Goal: Book appointment/travel/reservation

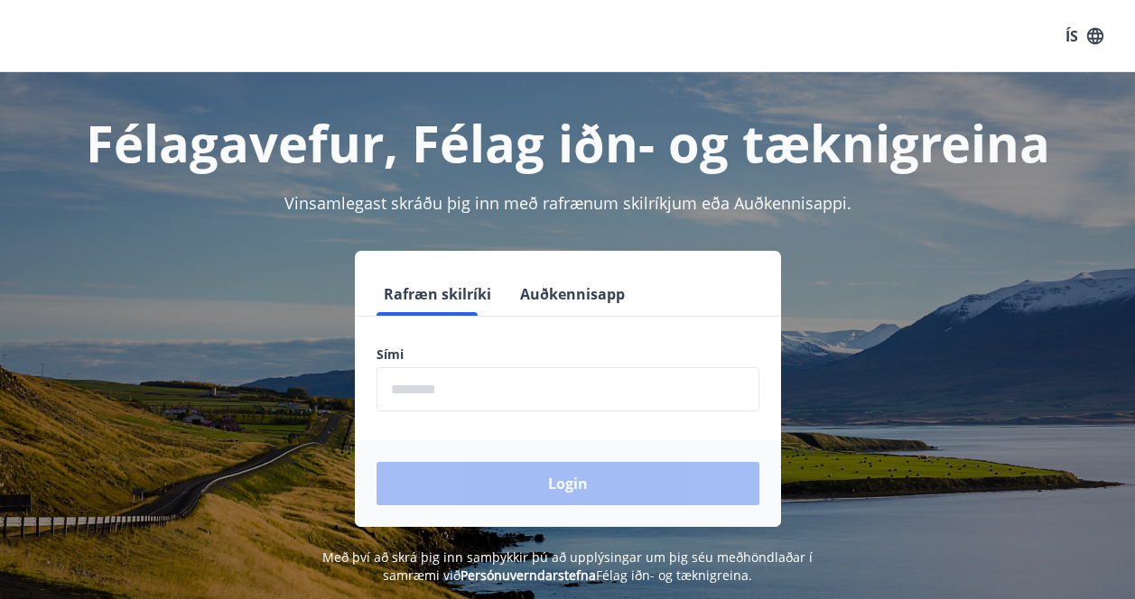
click at [671, 147] on h1 "Félagavefur, Félag iðn- og tæknigreina" at bounding box center [567, 142] width 1091 height 69
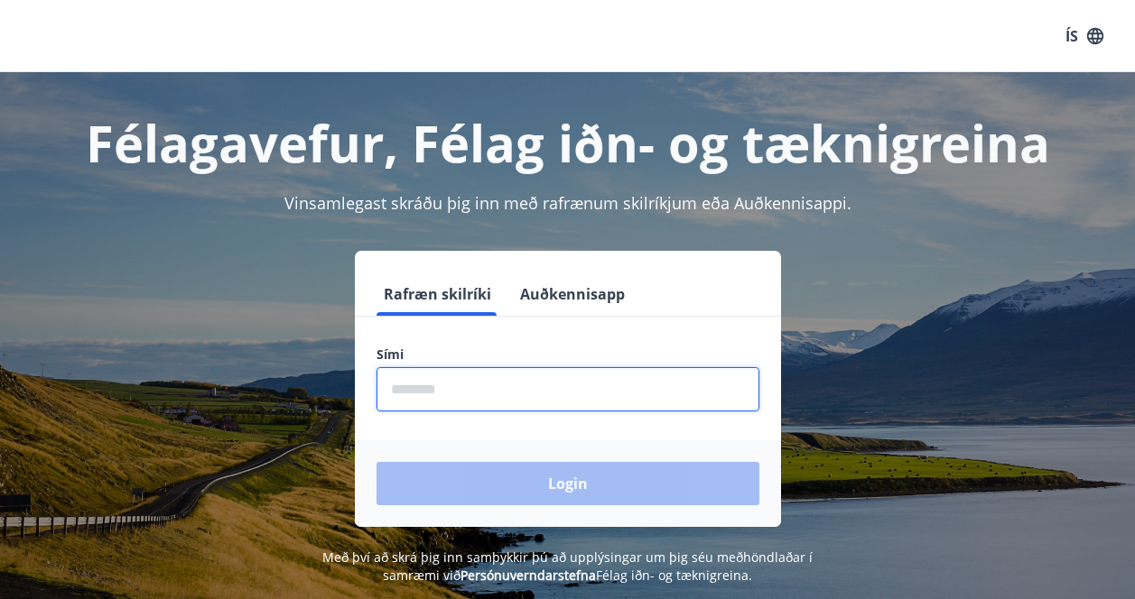
click at [495, 379] on input "phone" at bounding box center [567, 389] width 383 height 44
type input "********"
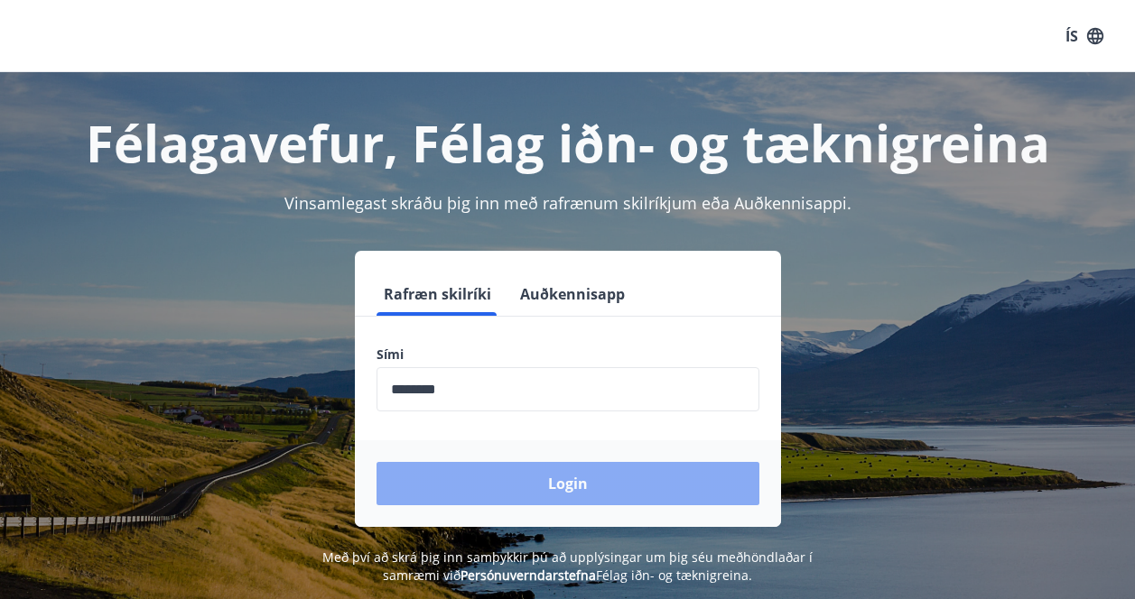
click at [500, 486] on button "Login" at bounding box center [567, 483] width 383 height 43
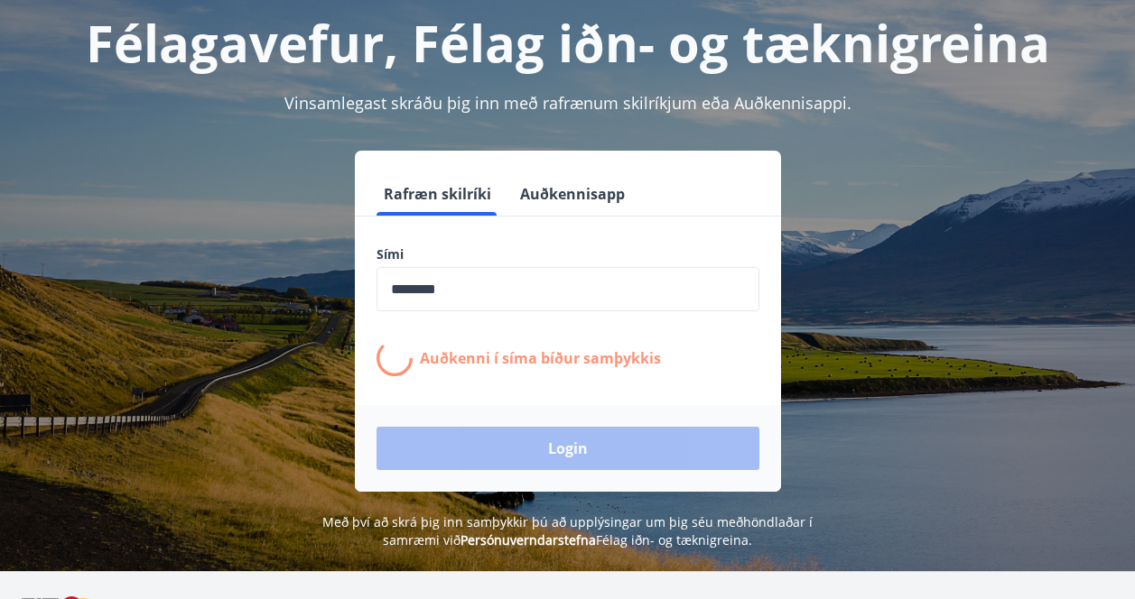
scroll to position [89, 0]
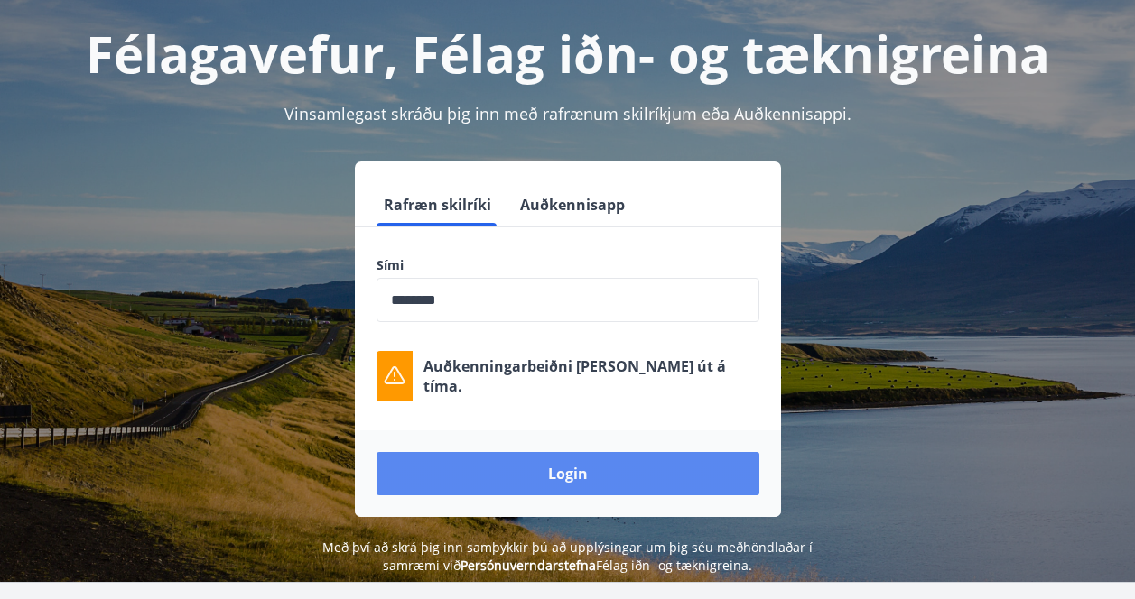
click at [537, 471] on button "Login" at bounding box center [567, 473] width 383 height 43
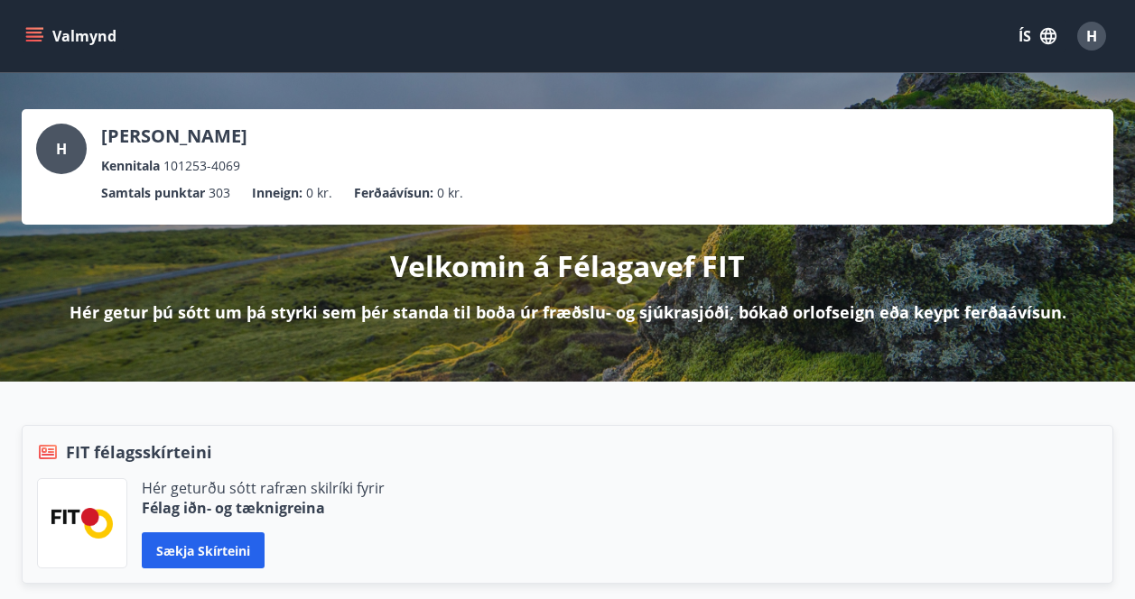
click at [41, 41] on icon "menu" at bounding box center [34, 41] width 16 height 2
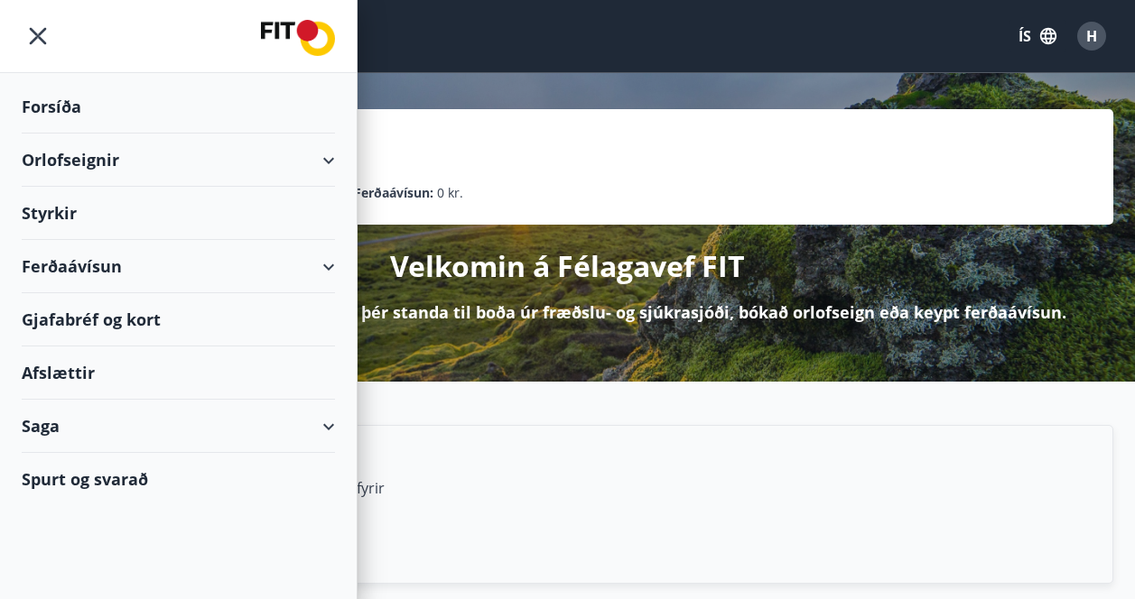
click at [110, 157] on div "Orlofseignir" at bounding box center [178, 160] width 313 height 53
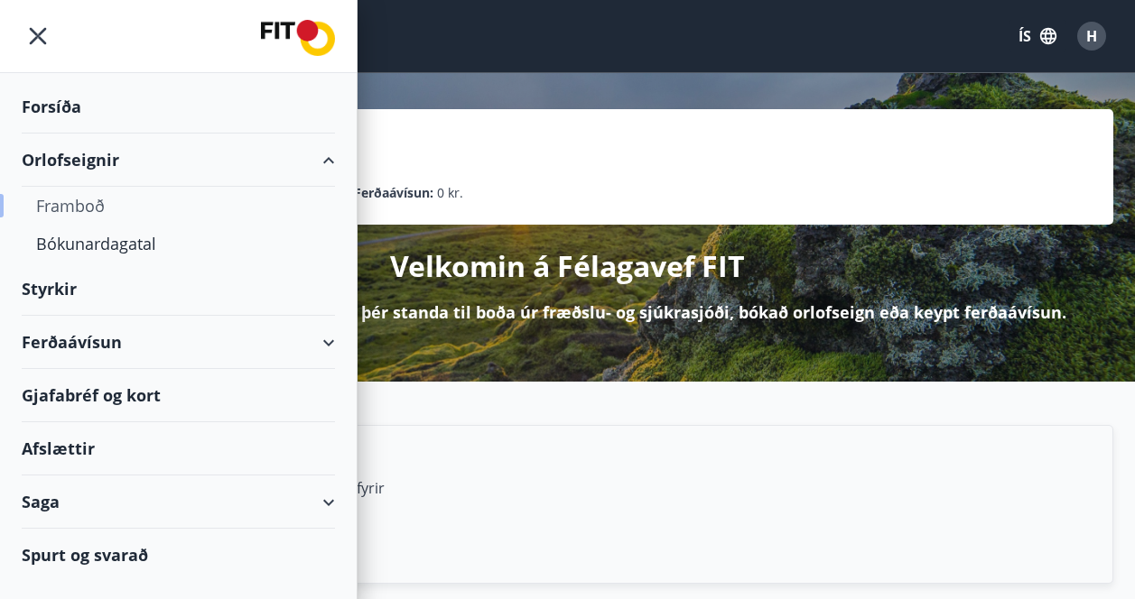
click at [104, 203] on div "Framboð" at bounding box center [178, 206] width 284 height 38
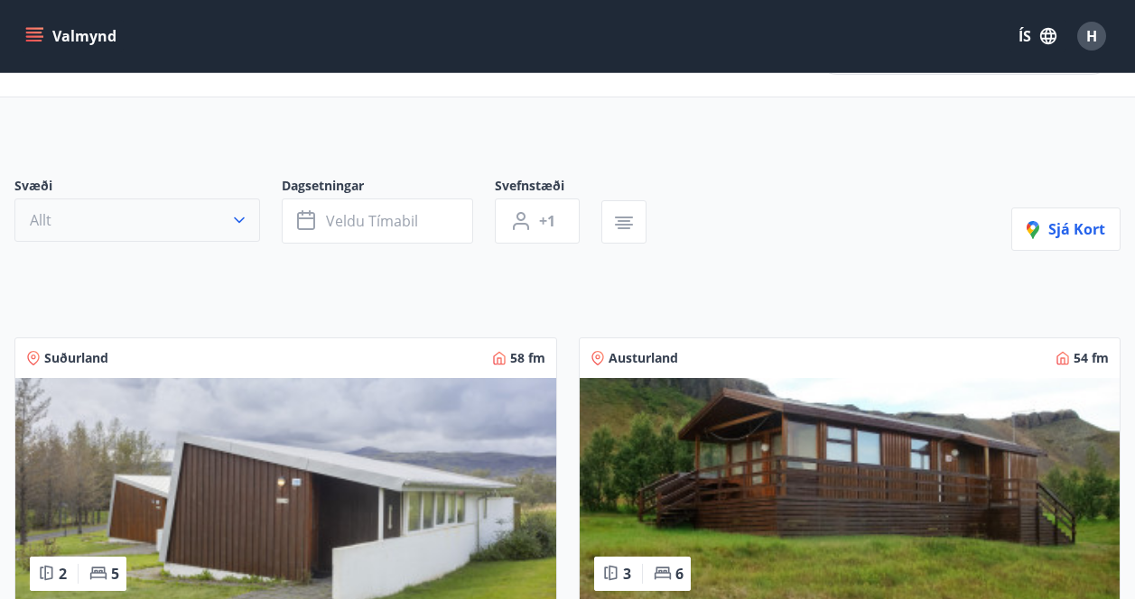
scroll to position [53, 0]
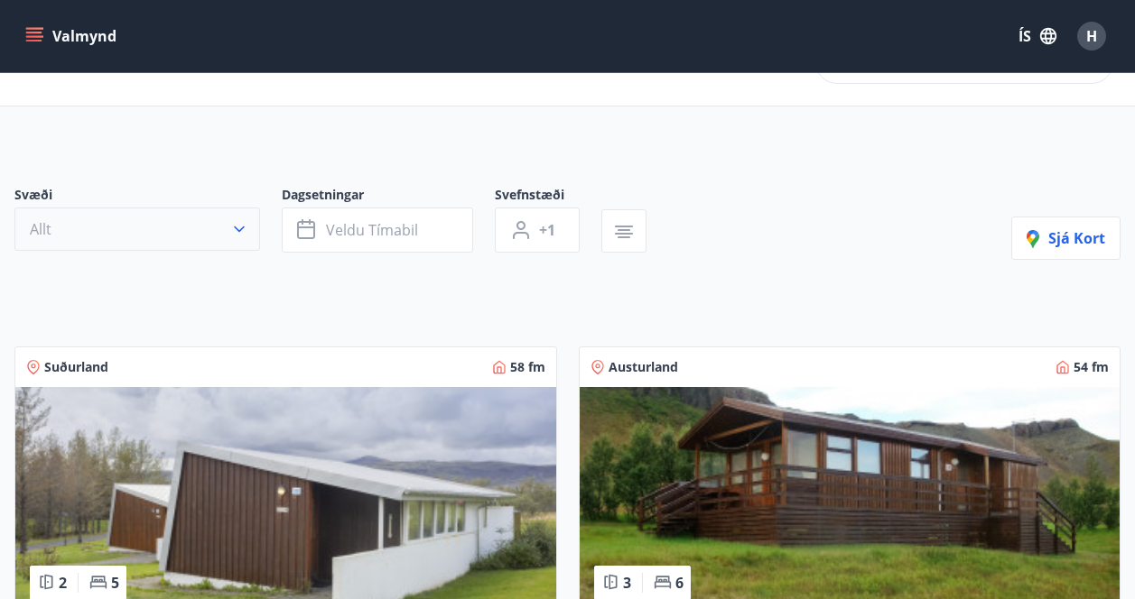
click at [234, 235] on icon "button" at bounding box center [239, 229] width 18 height 18
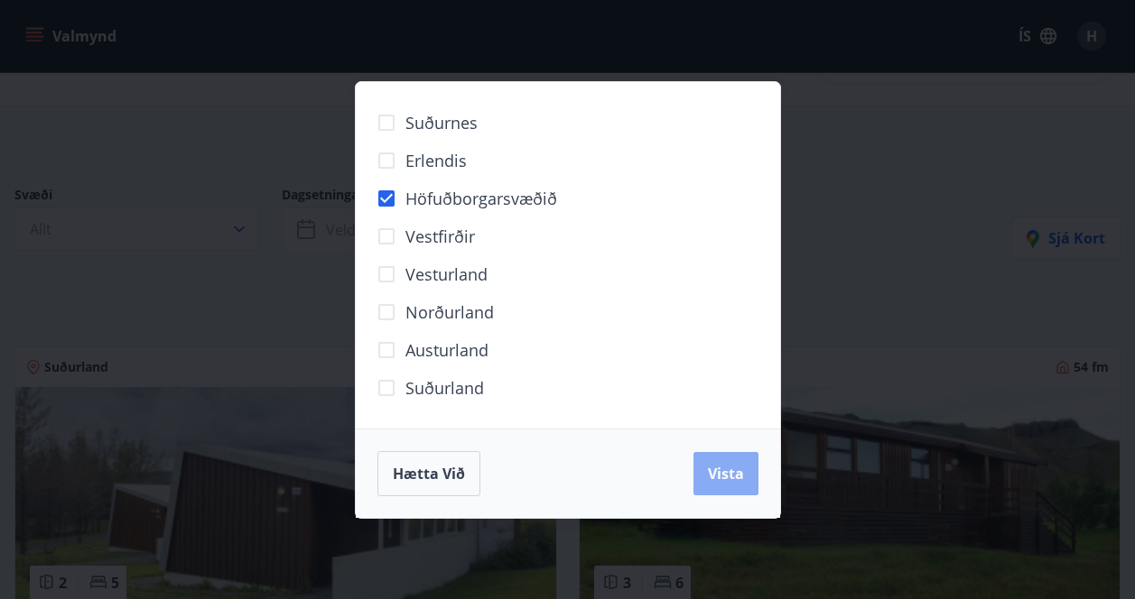
click at [711, 473] on span "Vista" at bounding box center [726, 474] width 36 height 20
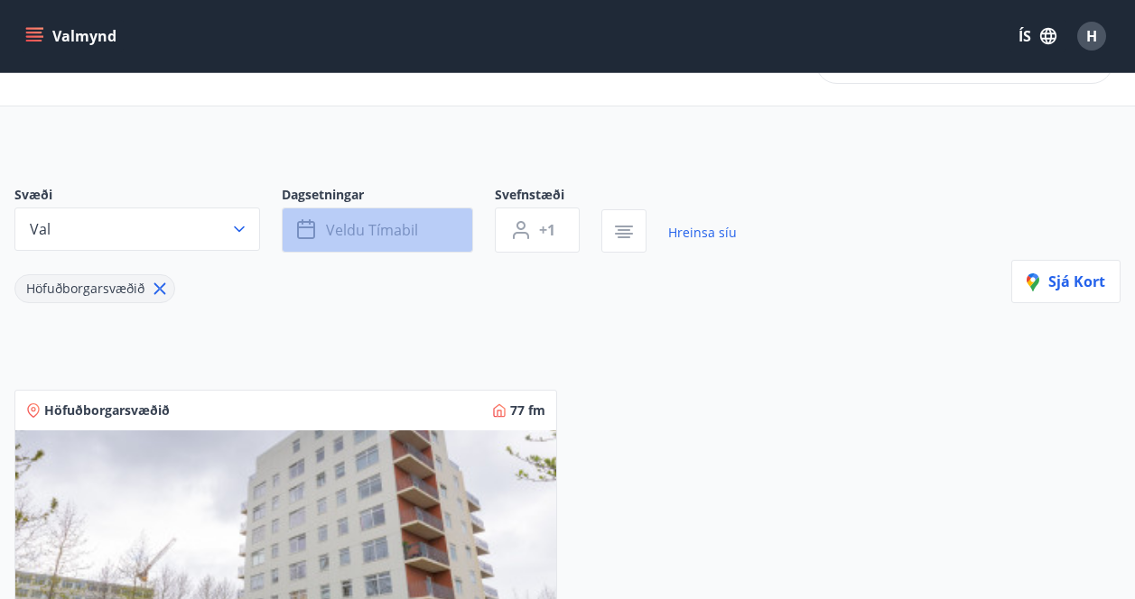
click at [384, 227] on span "Veldu tímabil" at bounding box center [372, 230] width 92 height 20
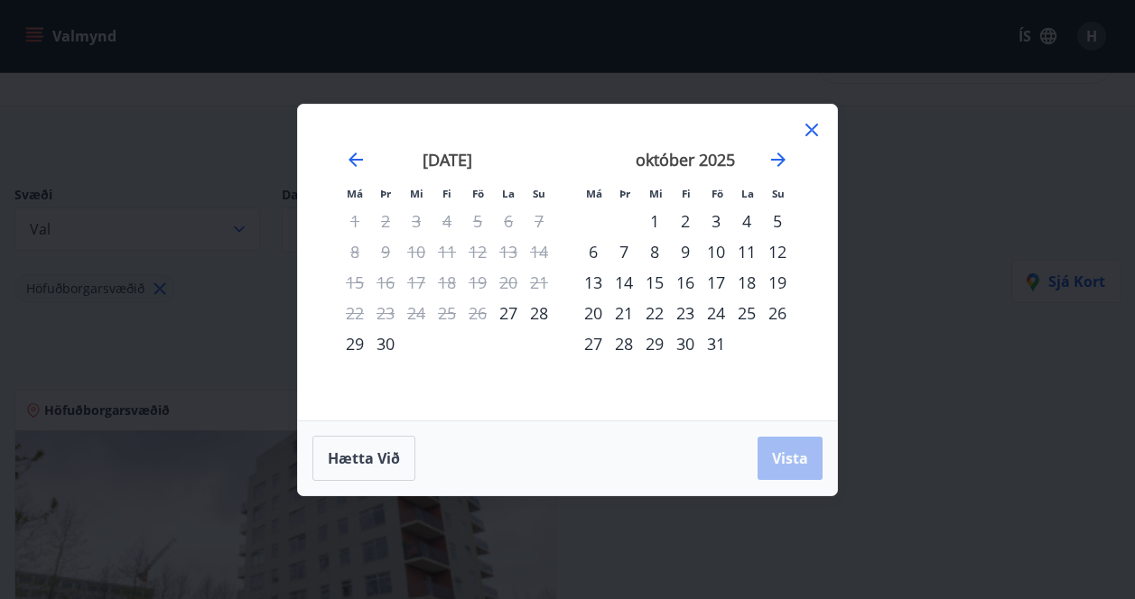
click at [812, 130] on icon at bounding box center [811, 130] width 13 height 13
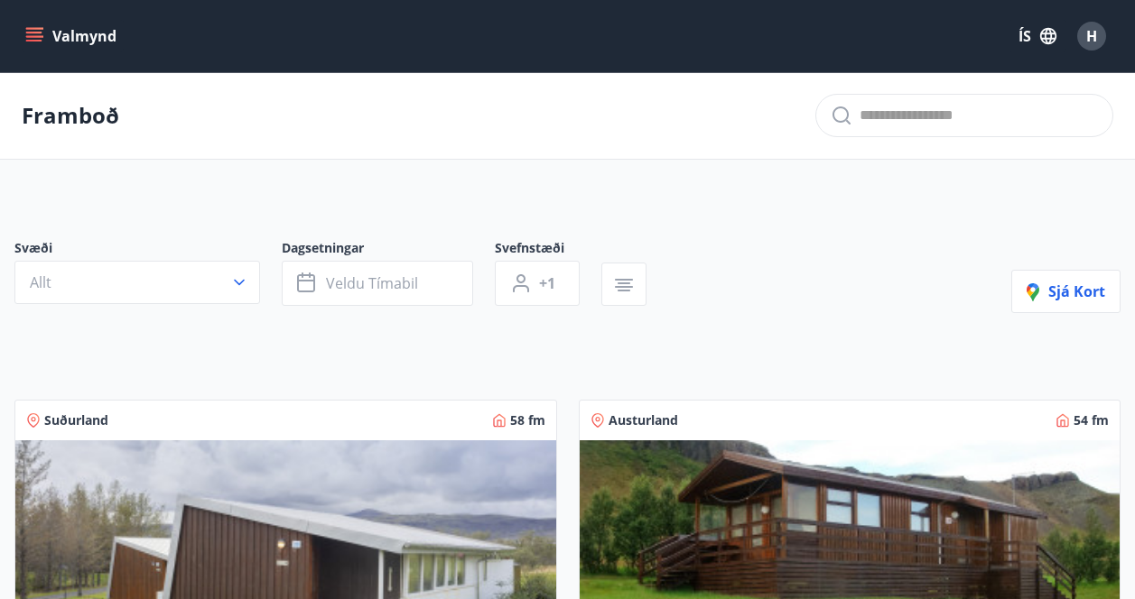
click at [32, 28] on icon "menu" at bounding box center [36, 29] width 20 height 2
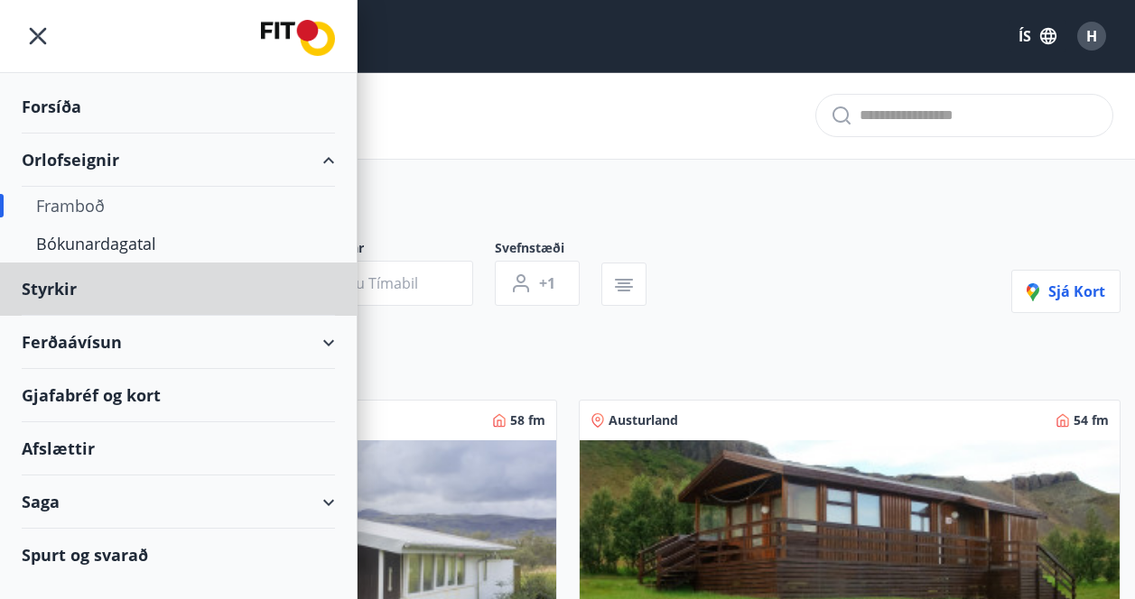
click at [63, 102] on div "Forsíða" at bounding box center [178, 106] width 313 height 53
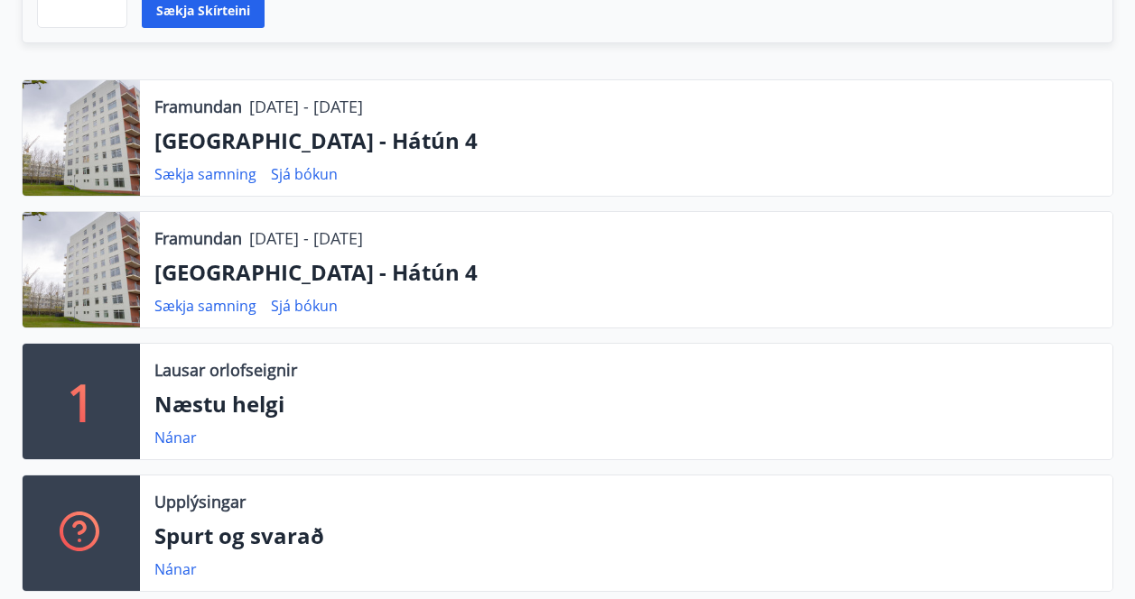
scroll to position [542, 0]
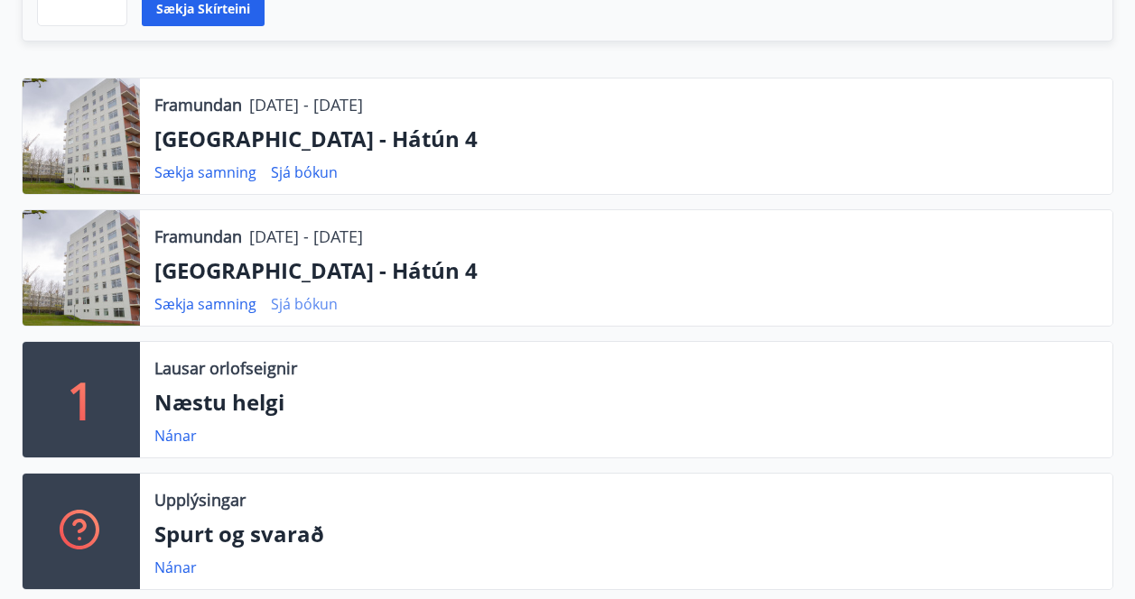
click at [304, 306] on link "Sjá bókun" at bounding box center [304, 304] width 67 height 20
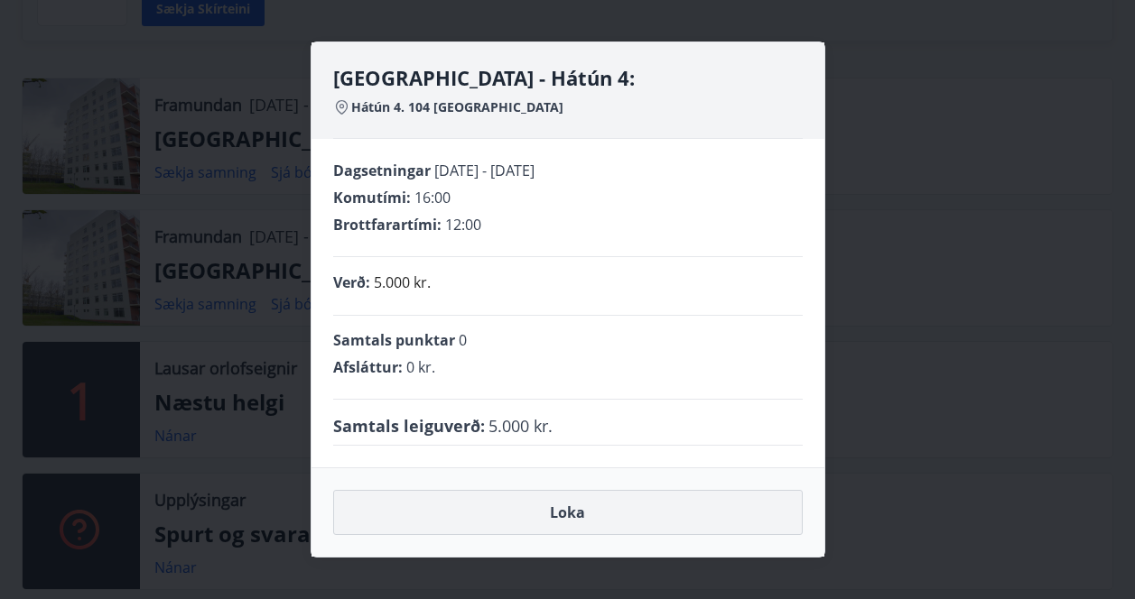
click at [574, 511] on button "Loka" at bounding box center [567, 512] width 469 height 45
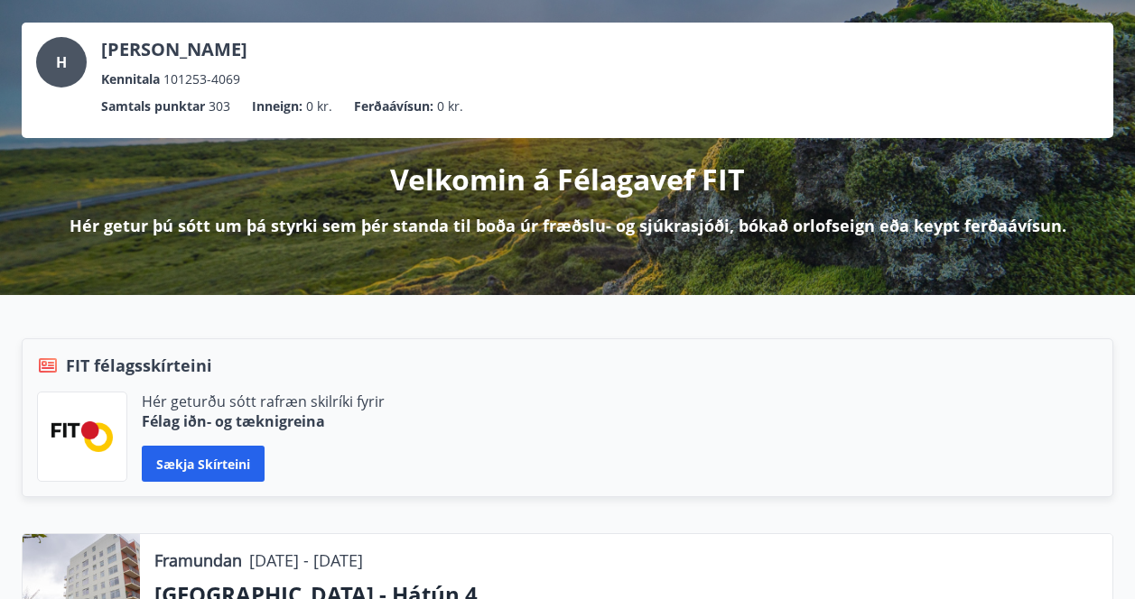
scroll to position [0, 0]
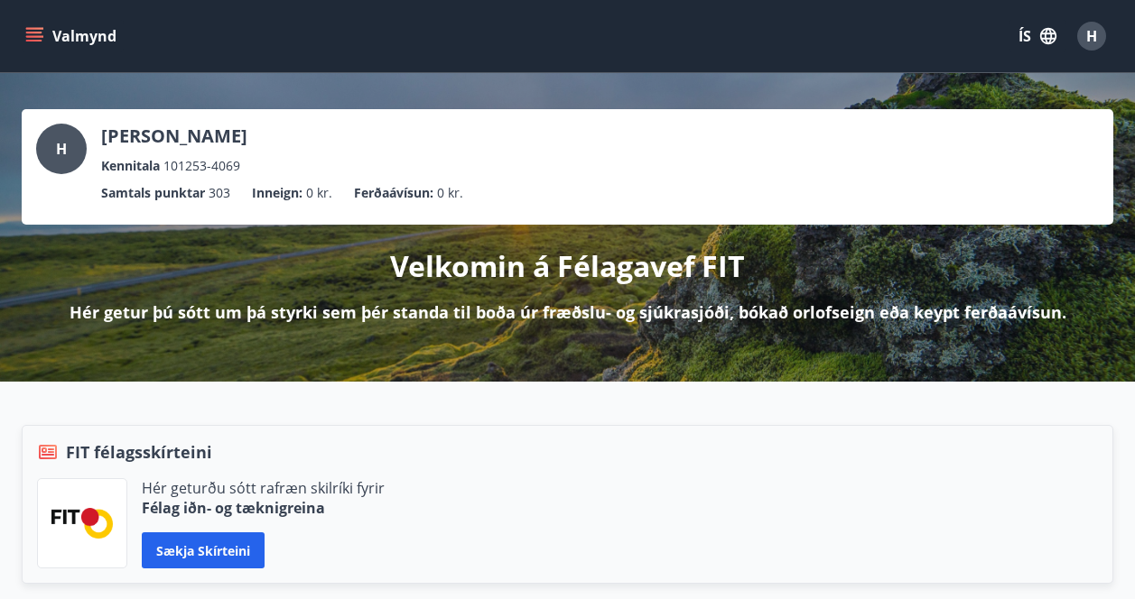
click at [34, 42] on icon "menu" at bounding box center [34, 36] width 18 height 18
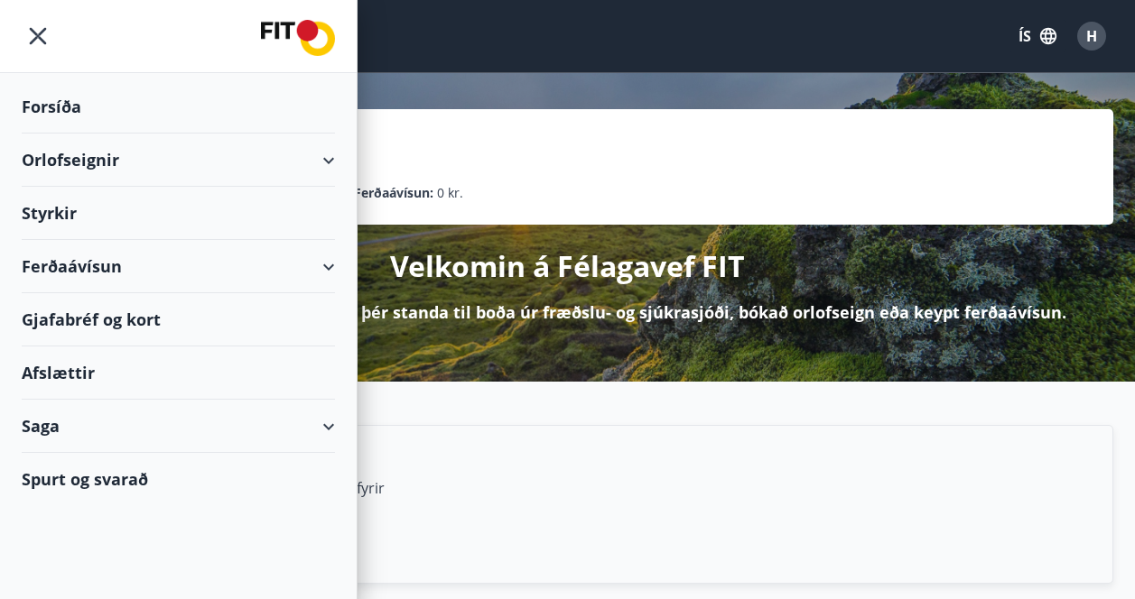
click at [86, 165] on div "Orlofseignir" at bounding box center [178, 160] width 313 height 53
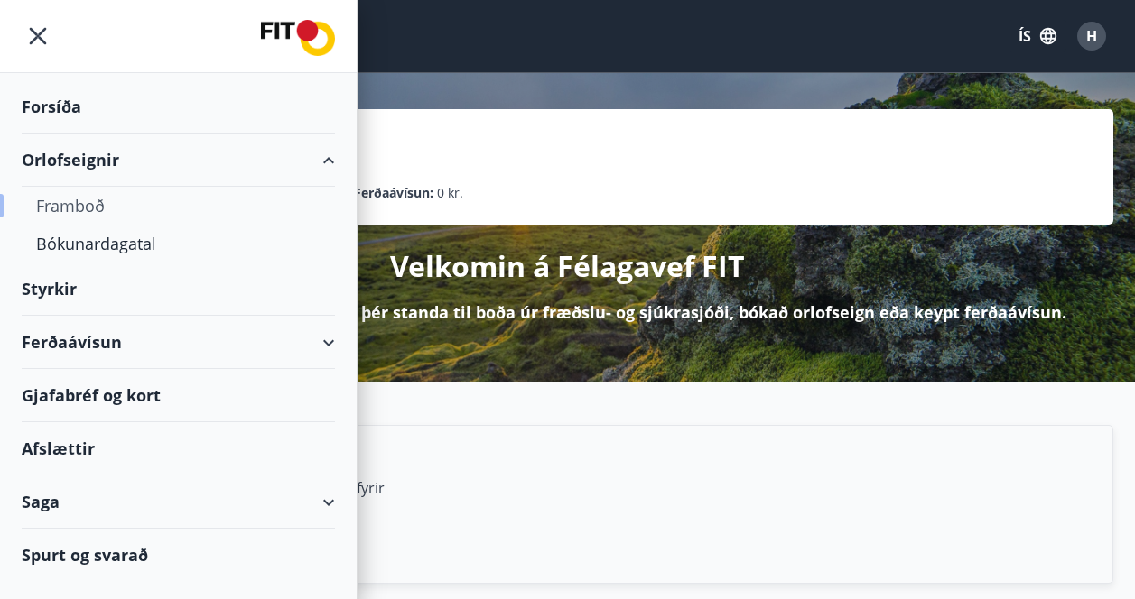
click at [89, 202] on div "Framboð" at bounding box center [178, 206] width 284 height 38
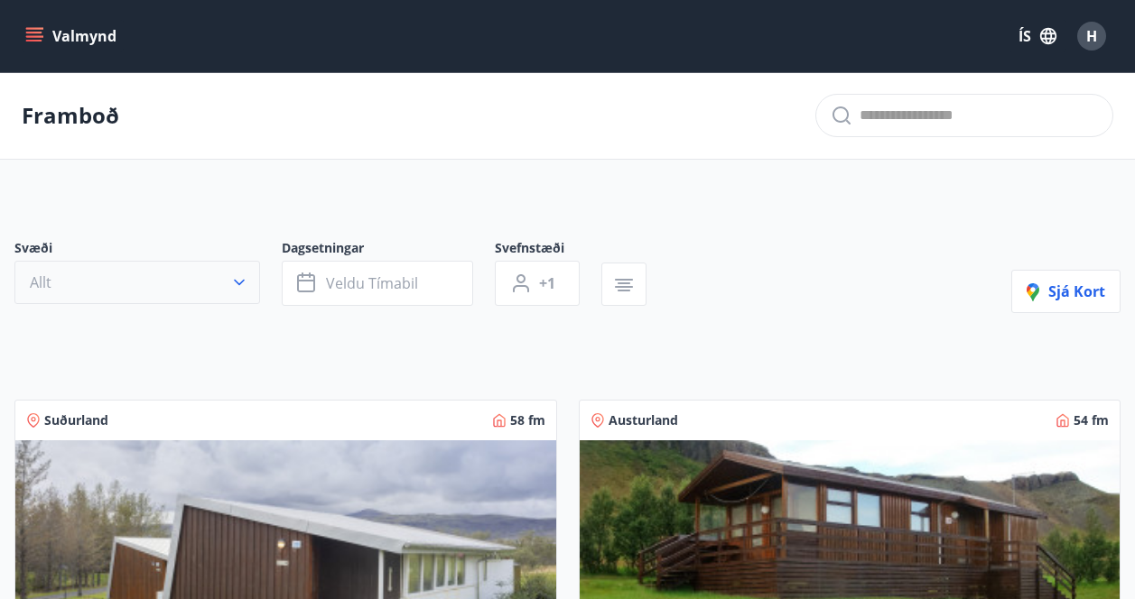
click at [232, 272] on button "Allt" at bounding box center [136, 282] width 245 height 43
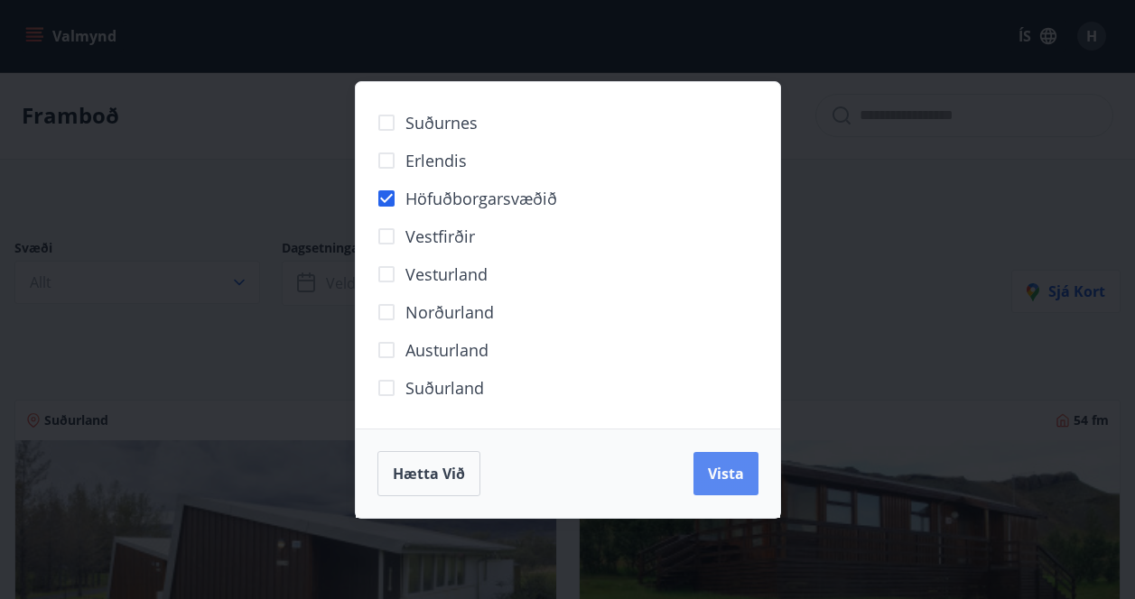
click at [733, 470] on span "Vista" at bounding box center [726, 474] width 36 height 20
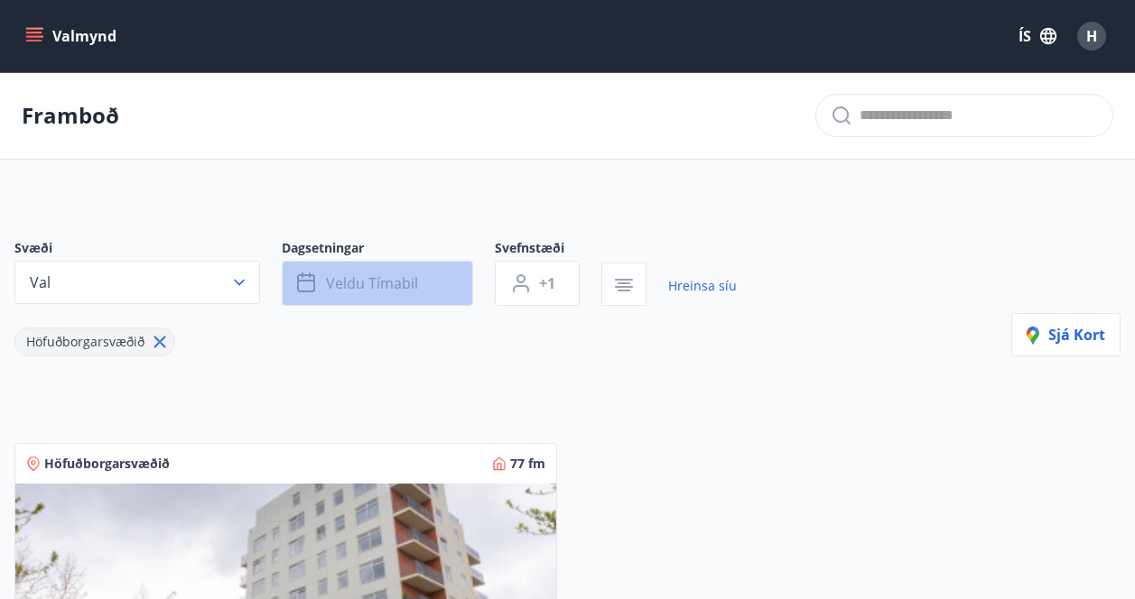
click at [366, 290] on span "Veldu tímabil" at bounding box center [372, 283] width 92 height 20
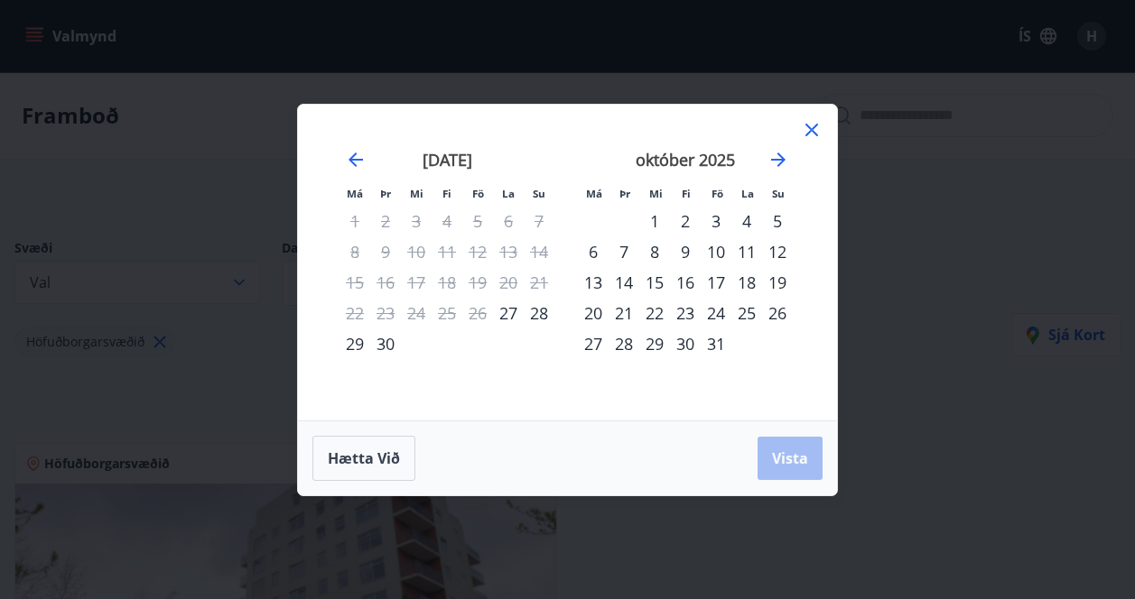
click at [545, 311] on div "28" at bounding box center [538, 313] width 31 height 31
click at [777, 453] on span "Vista" at bounding box center [790, 459] width 36 height 20
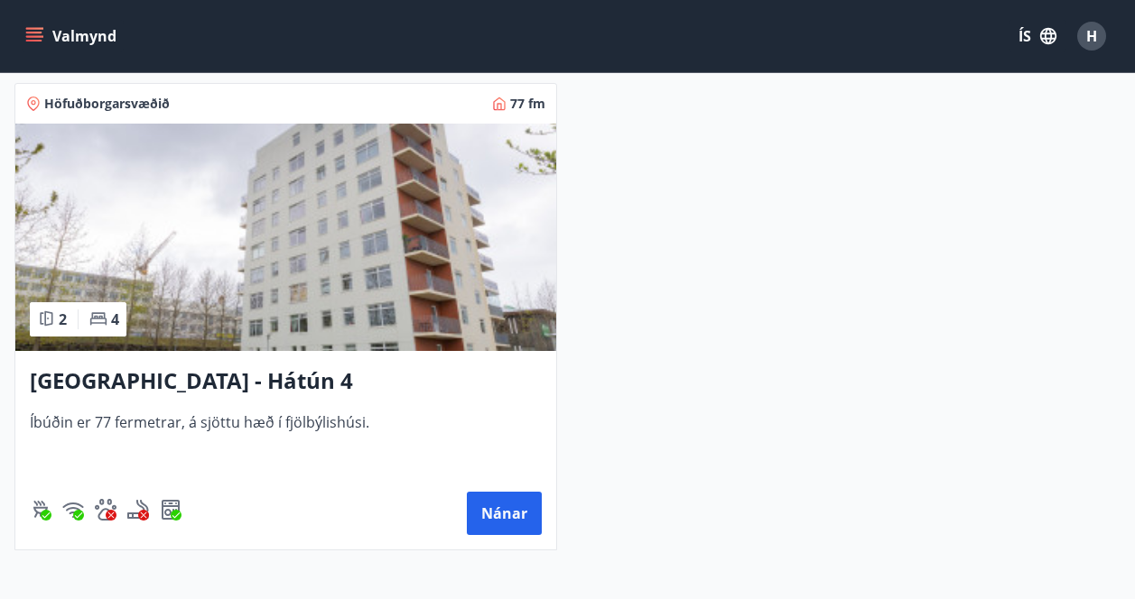
scroll to position [550, 0]
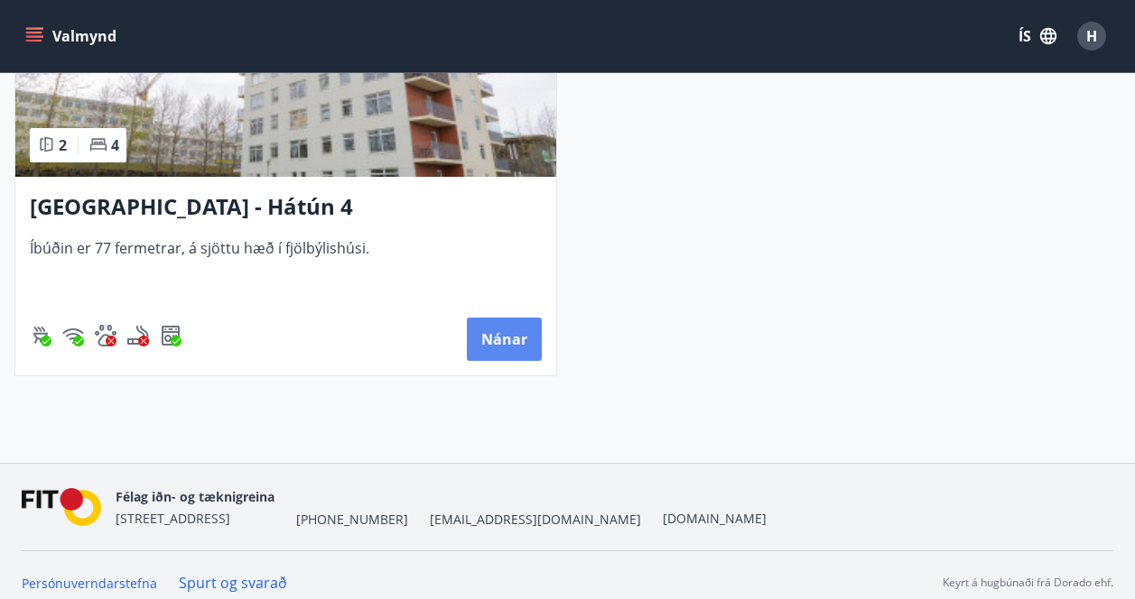
click at [505, 346] on button "Nánar" at bounding box center [504, 339] width 75 height 43
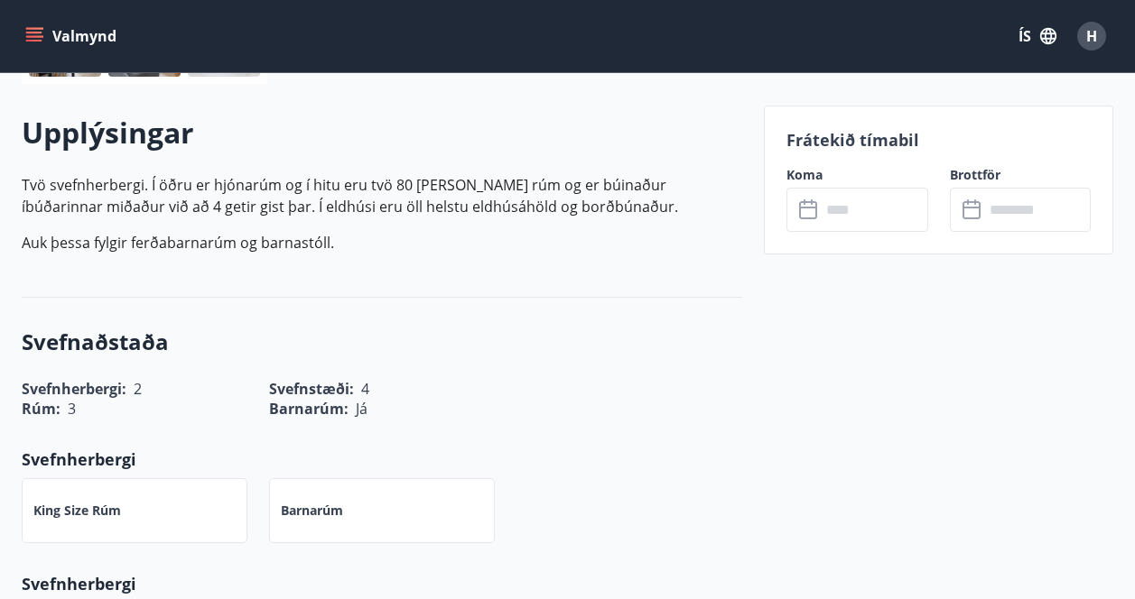
scroll to position [496, 0]
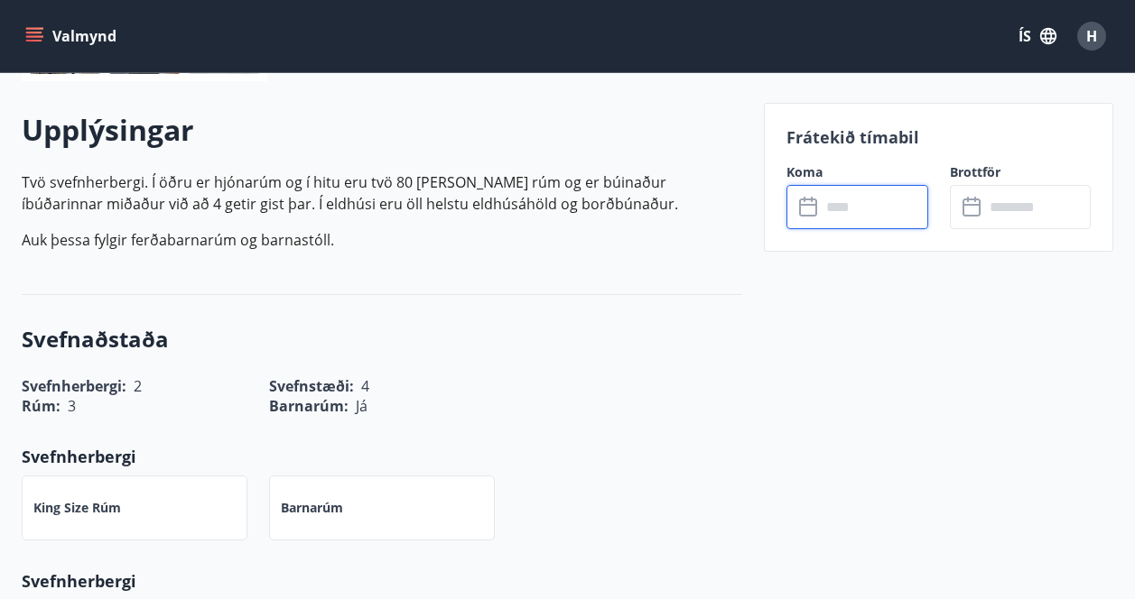
click at [841, 218] on input "text" at bounding box center [873, 207] width 107 height 44
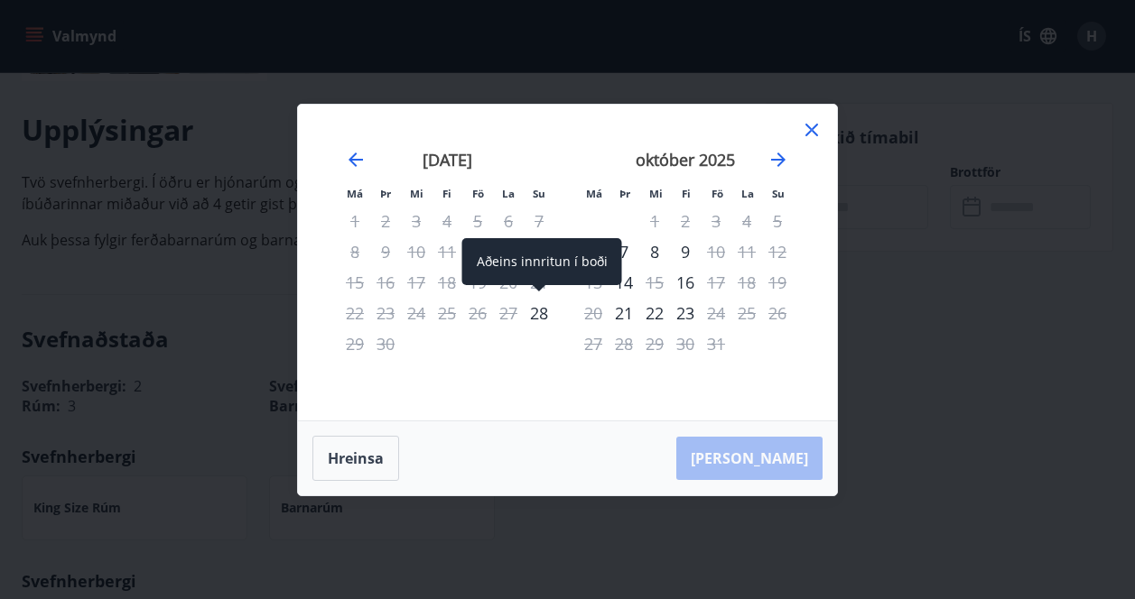
click at [540, 314] on div "28" at bounding box center [538, 313] width 31 height 31
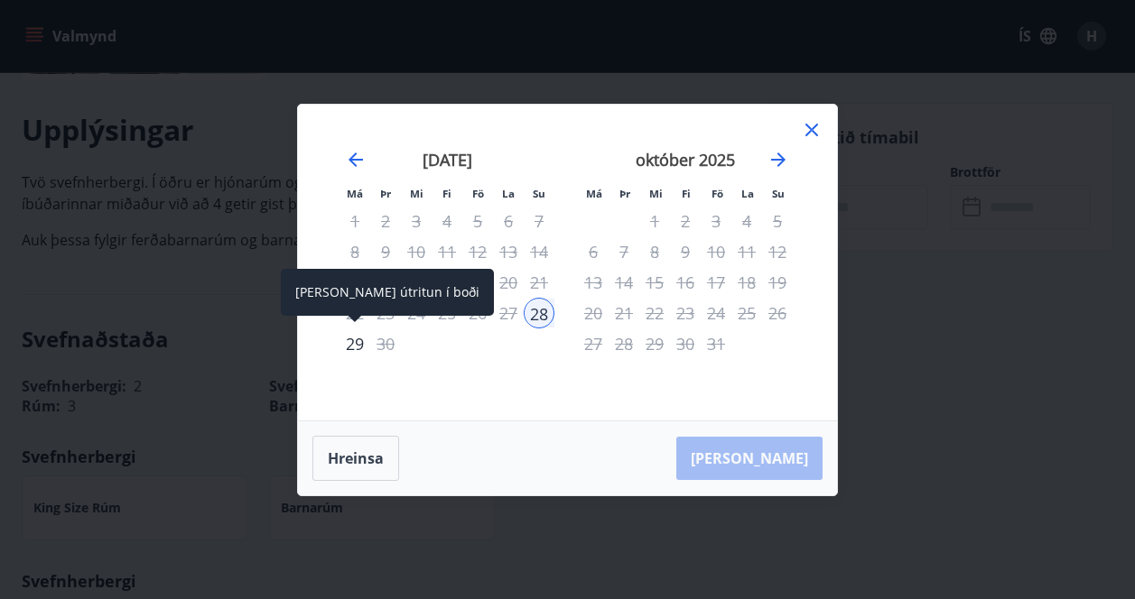
click at [357, 347] on div "29" at bounding box center [354, 344] width 31 height 31
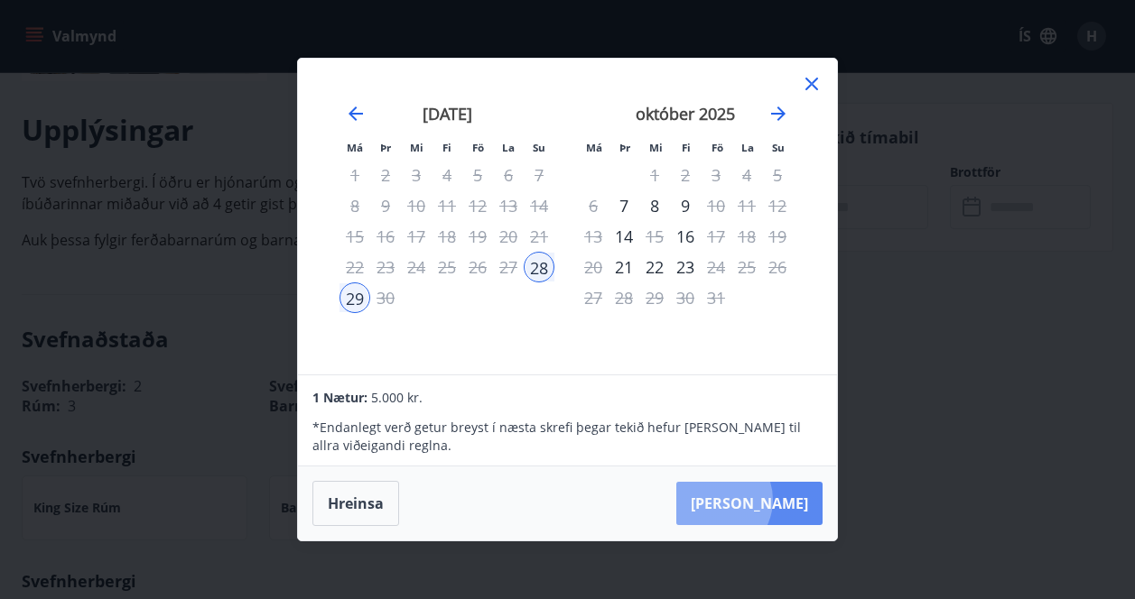
click at [770, 500] on button "[PERSON_NAME]" at bounding box center [749, 503] width 146 height 43
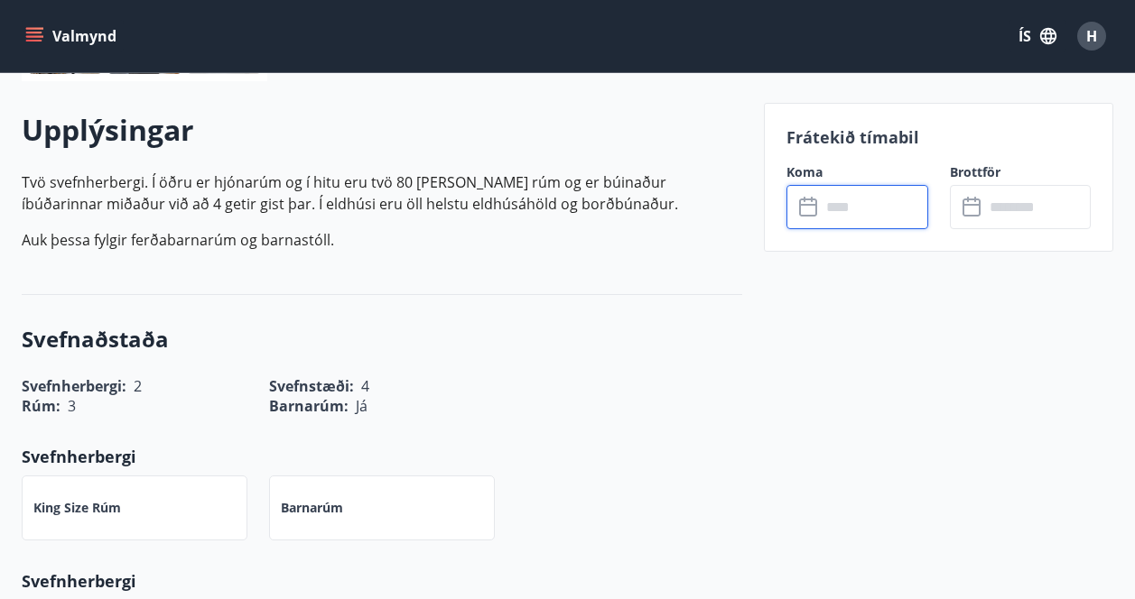
type input "******"
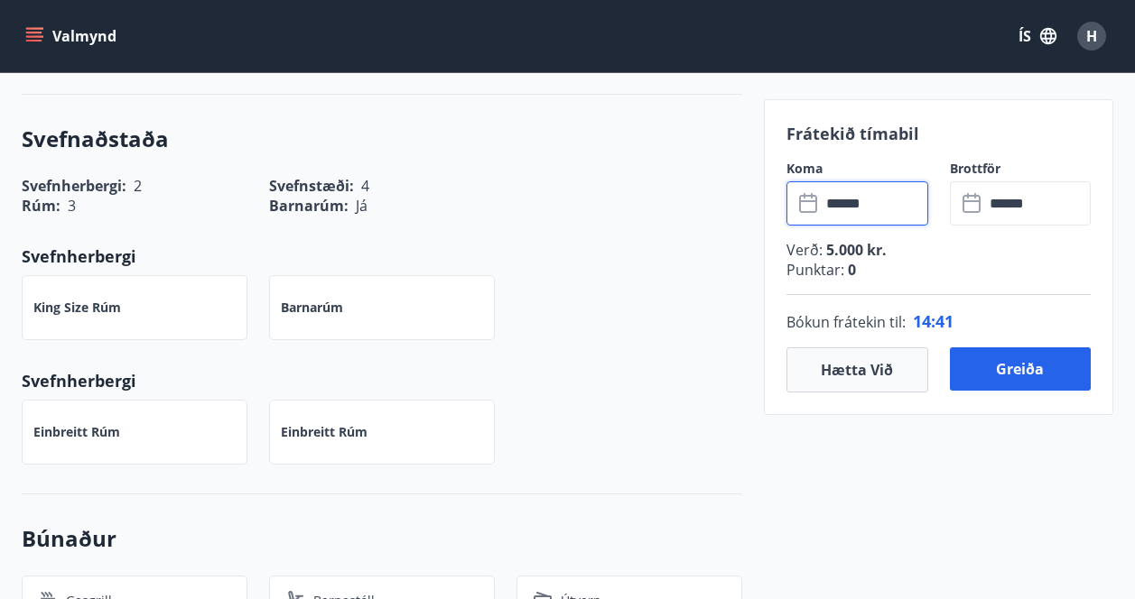
scroll to position [702, 0]
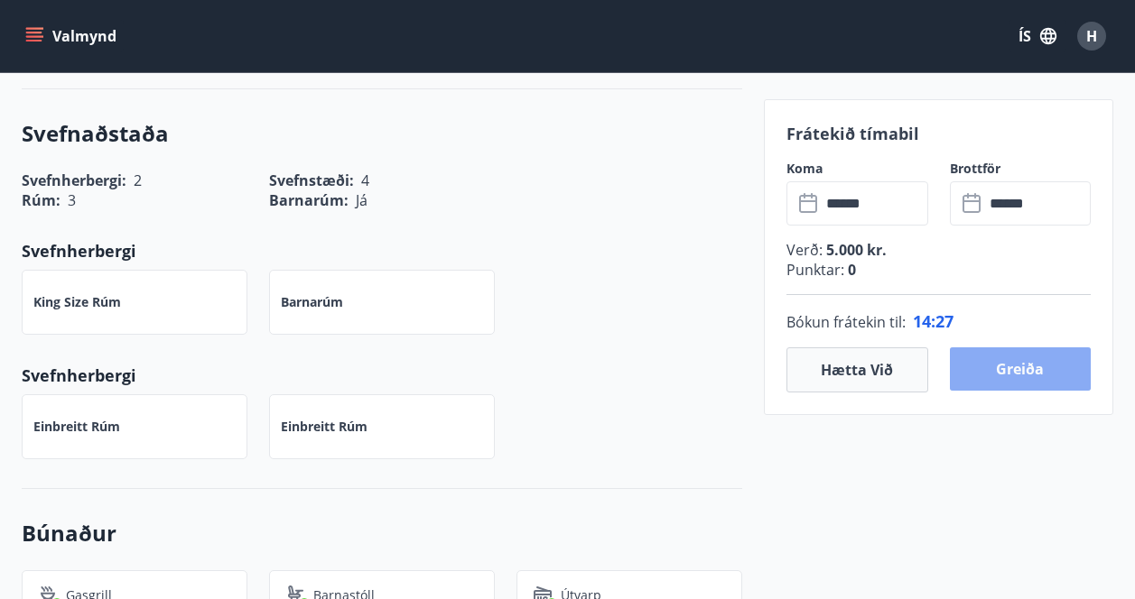
click at [1005, 376] on button "Greiða" at bounding box center [1020, 368] width 142 height 43
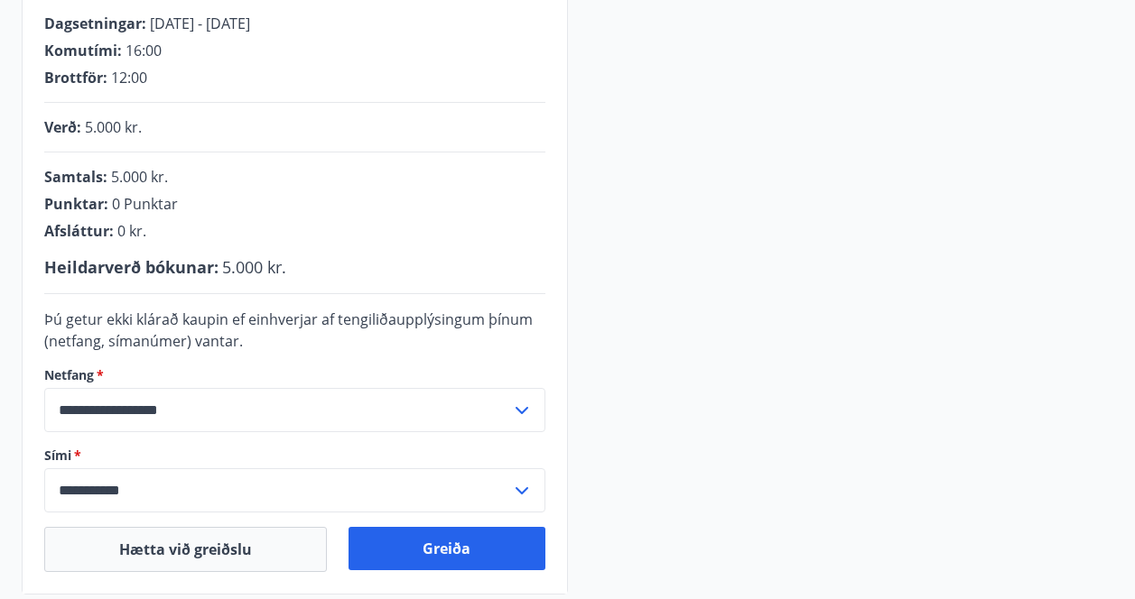
scroll to position [570, 0]
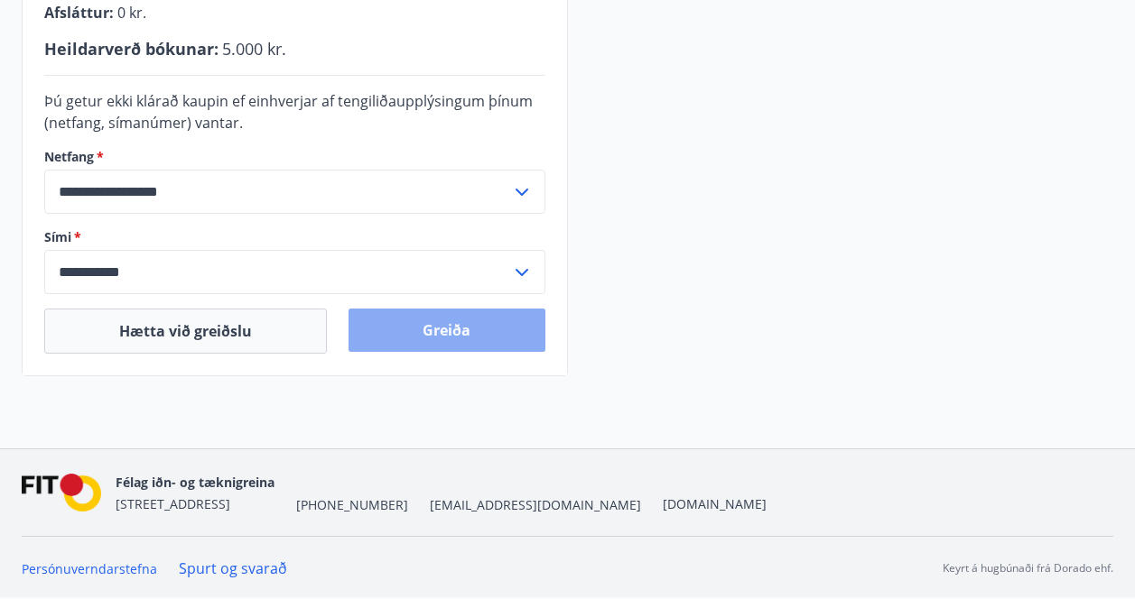
click at [458, 336] on button "Greiða" at bounding box center [446, 330] width 196 height 43
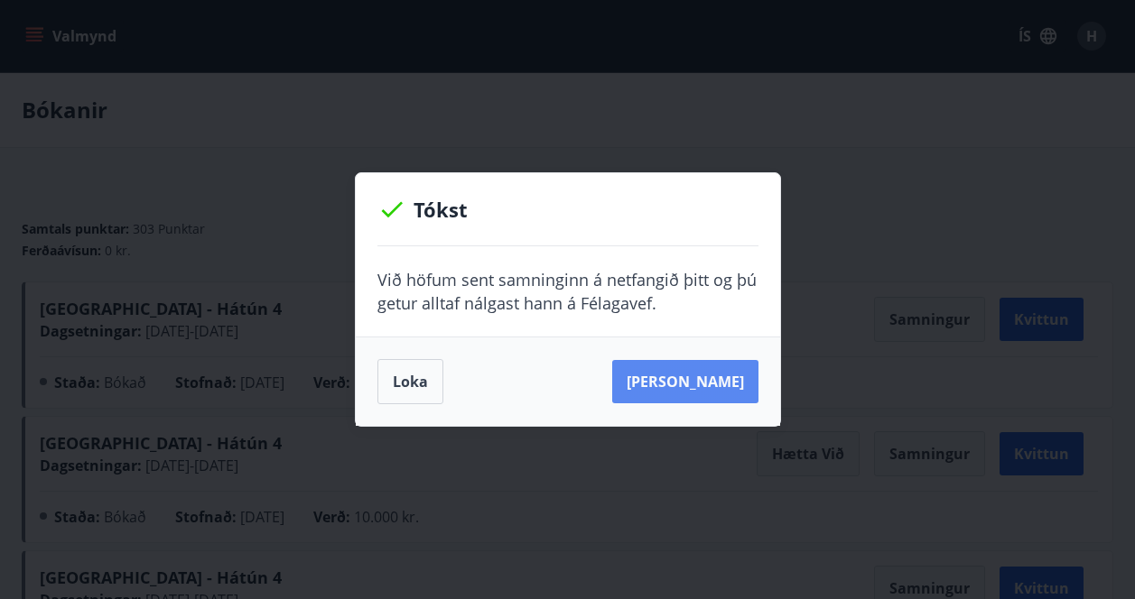
click at [700, 382] on button "[PERSON_NAME]" at bounding box center [685, 381] width 146 height 43
